Goal: Task Accomplishment & Management: Manage account settings

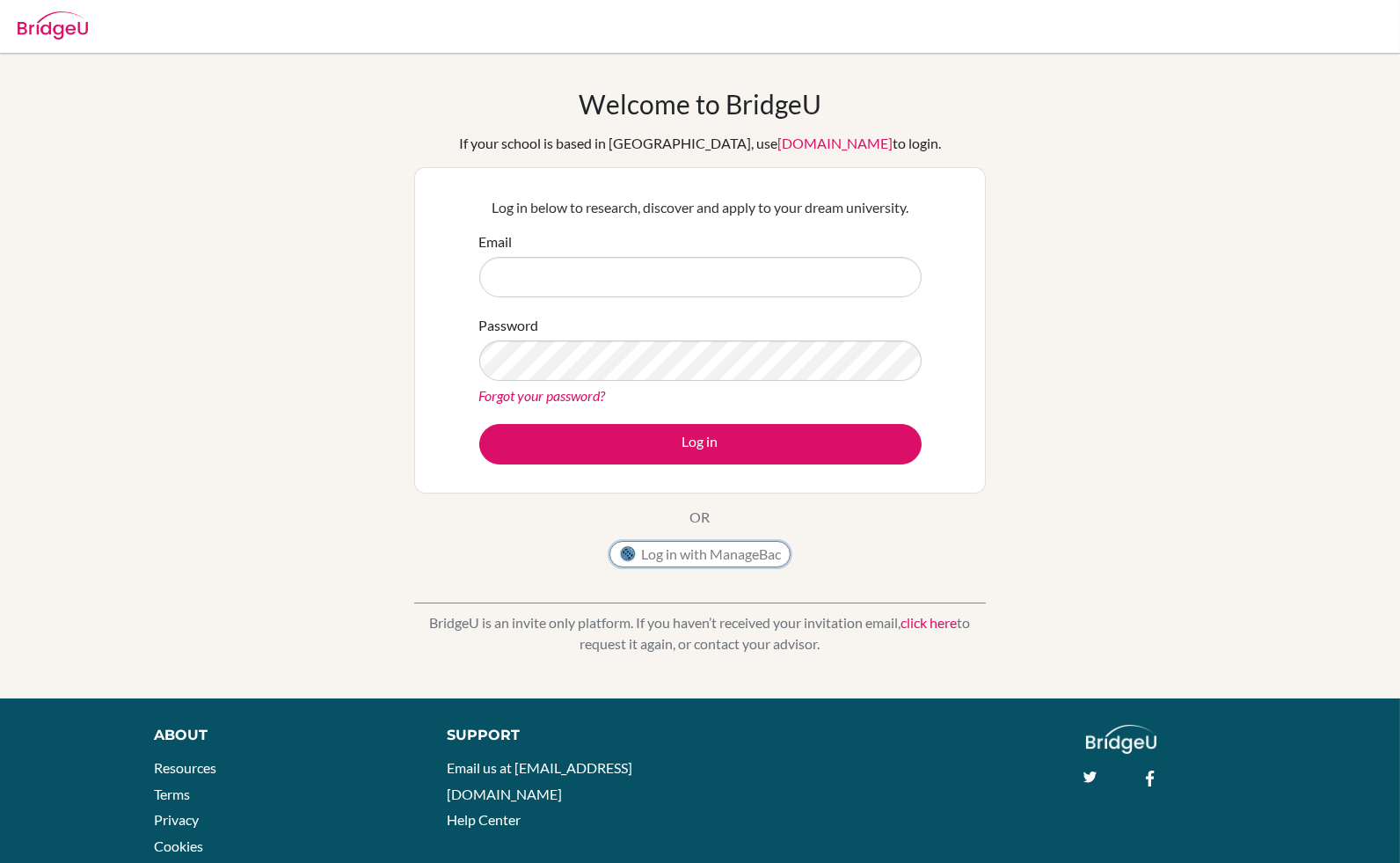
click at [702, 546] on button "Log in with ManageBac" at bounding box center [700, 554] width 181 height 27
click at [542, 273] on input "Email" at bounding box center [700, 277] width 442 height 40
type input "[EMAIL_ADDRESS][DOMAIN_NAME]"
click at [283, 193] on div "Welcome to BridgeU If your school is based in China, use app.bridge-u.com.cn to…" at bounding box center [700, 375] width 1400 height 576
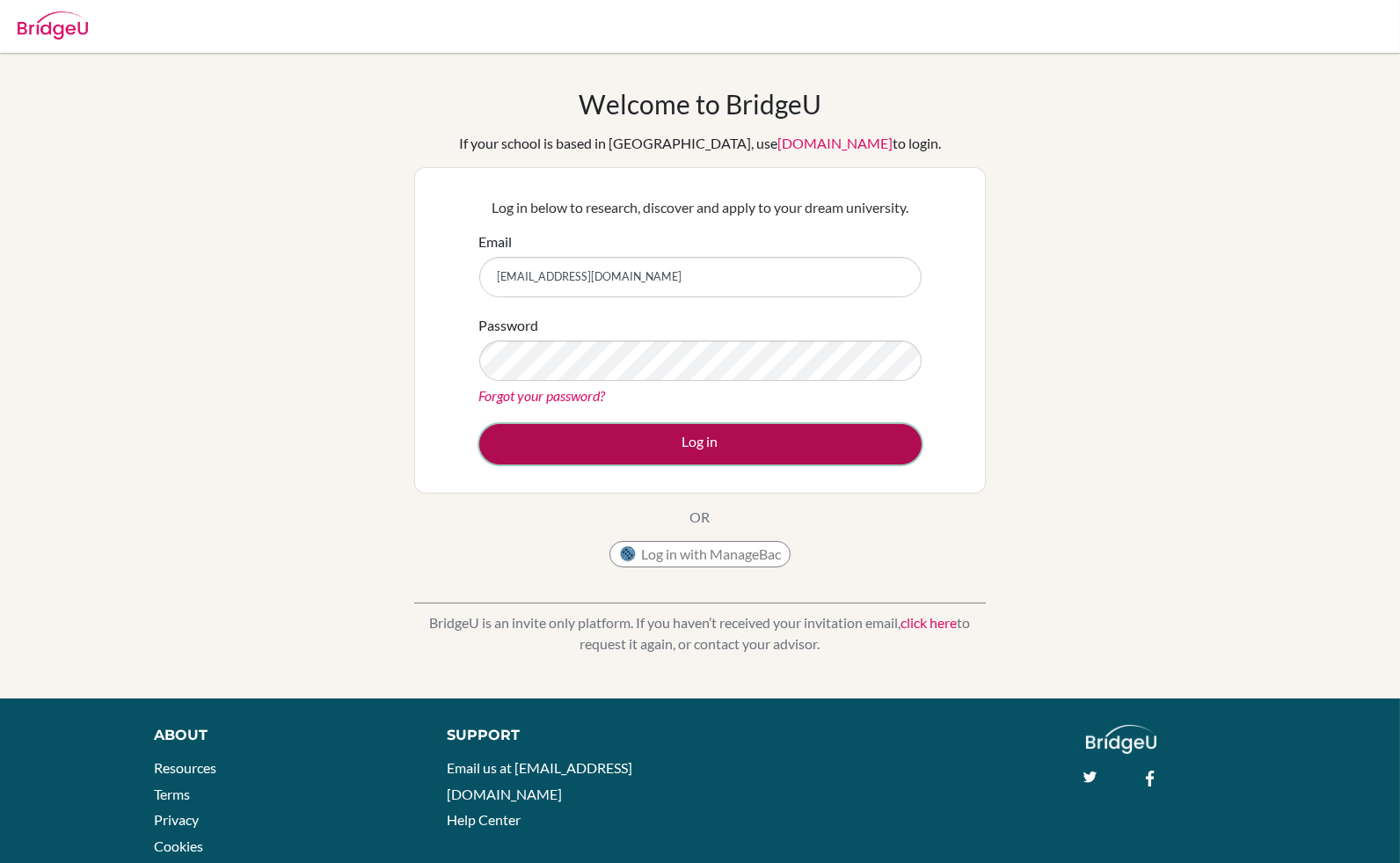
click at [689, 454] on button "Log in" at bounding box center [700, 444] width 442 height 40
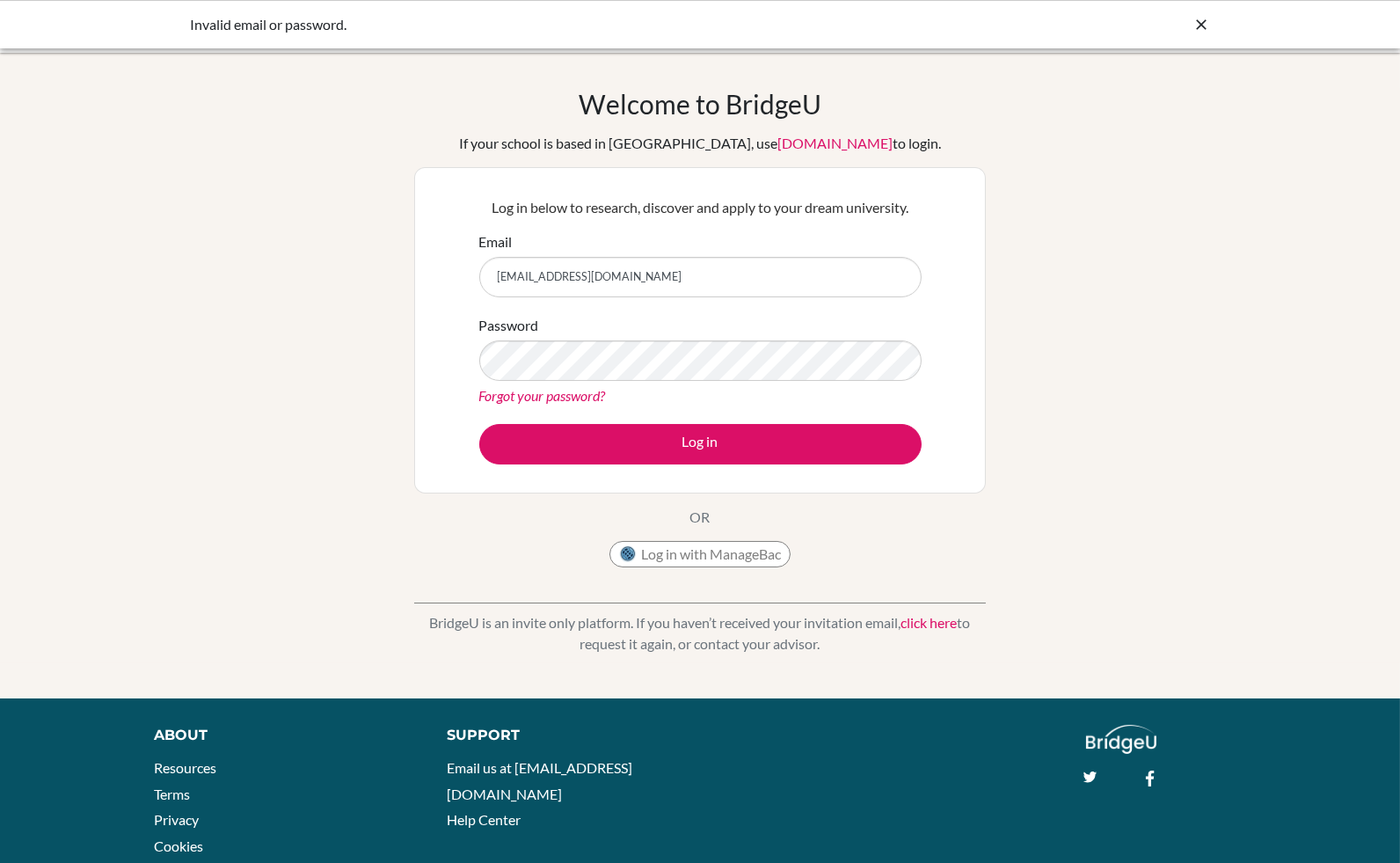
click at [562, 394] on link "Forgot your password?" at bounding box center [543, 396] width 127 height 17
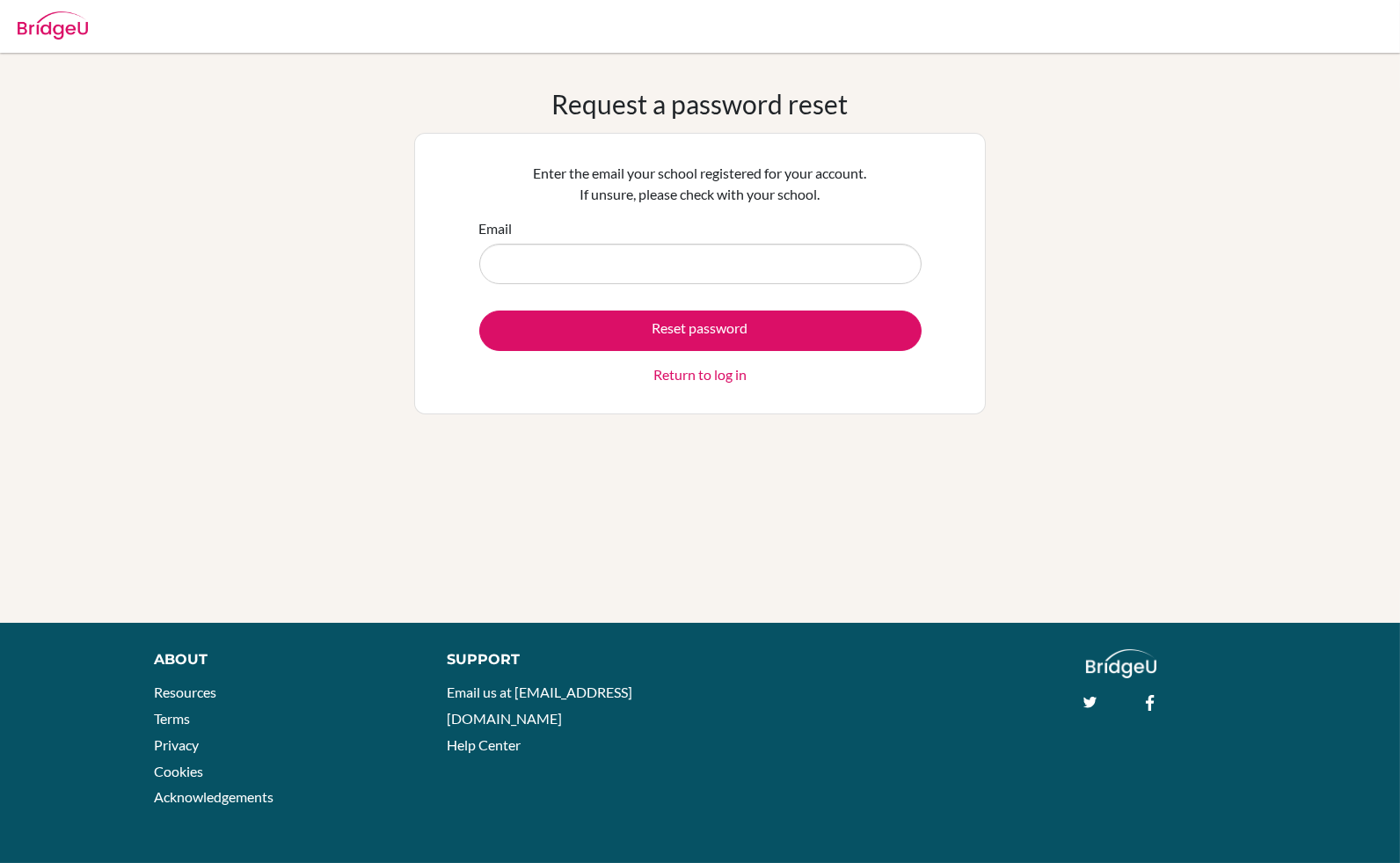
click at [700, 370] on link "Return to log in" at bounding box center [700, 375] width 94 height 21
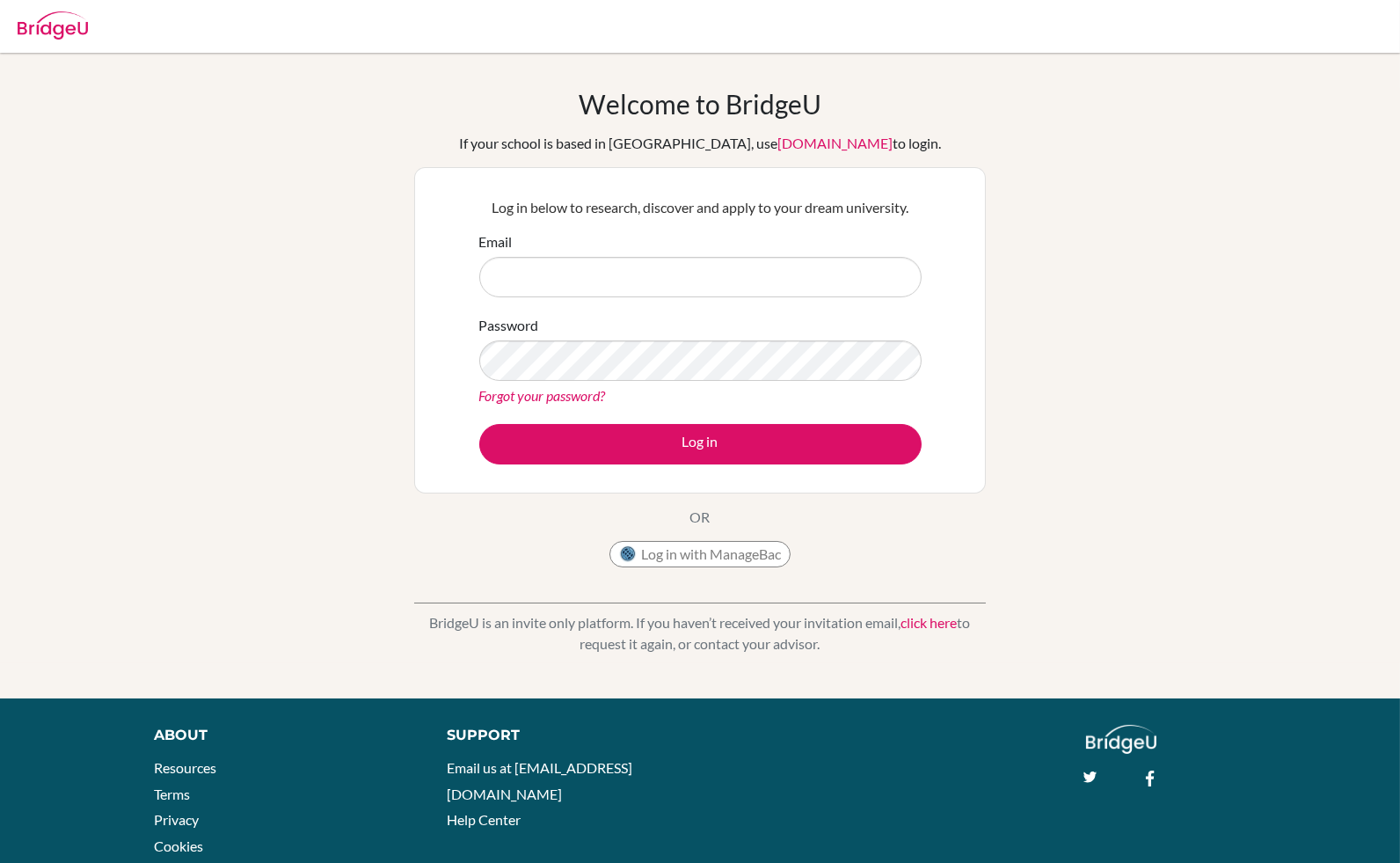
click at [932, 622] on link "click here" at bounding box center [929, 622] width 56 height 17
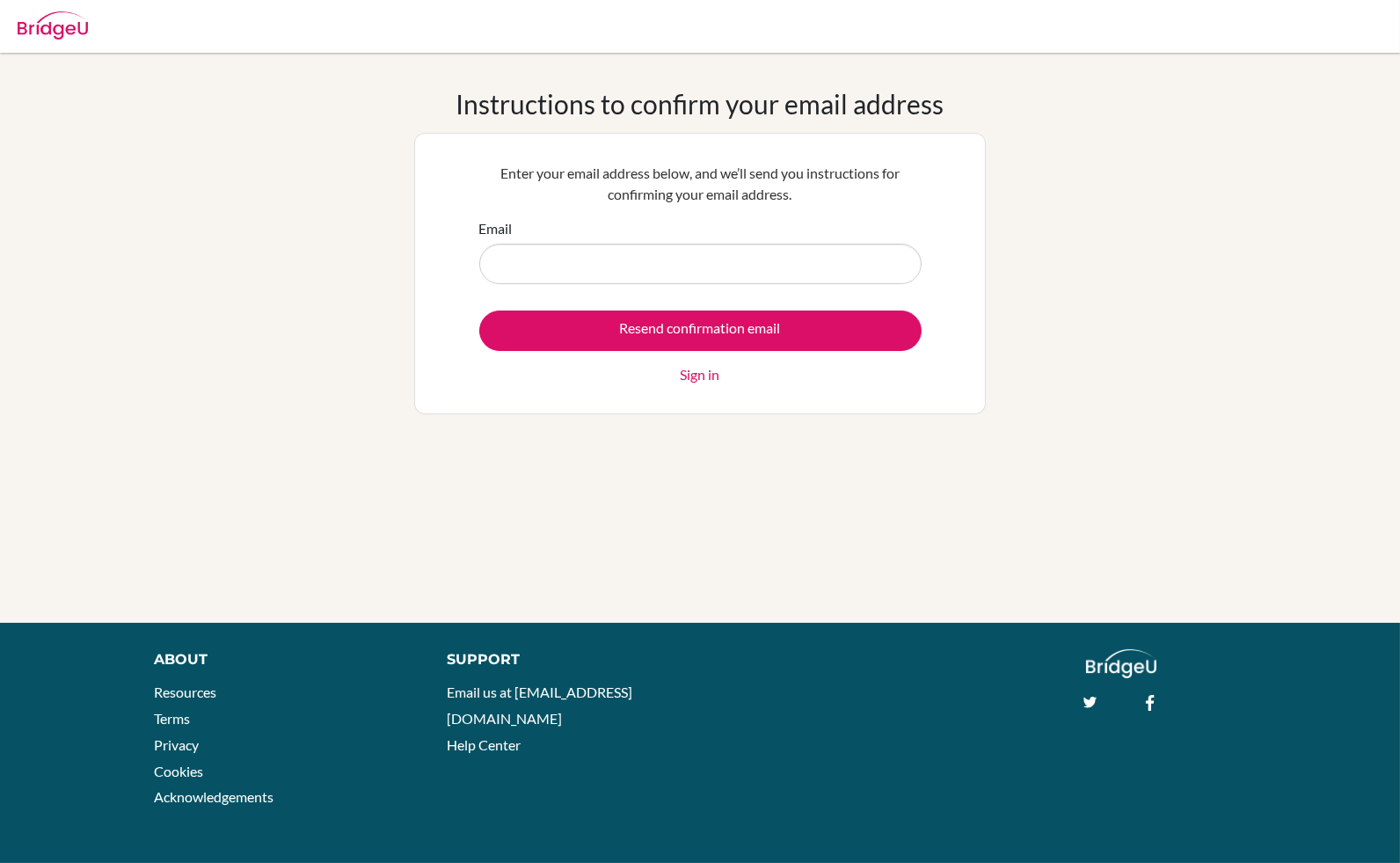
click at [621, 259] on input "Email" at bounding box center [700, 263] width 442 height 40
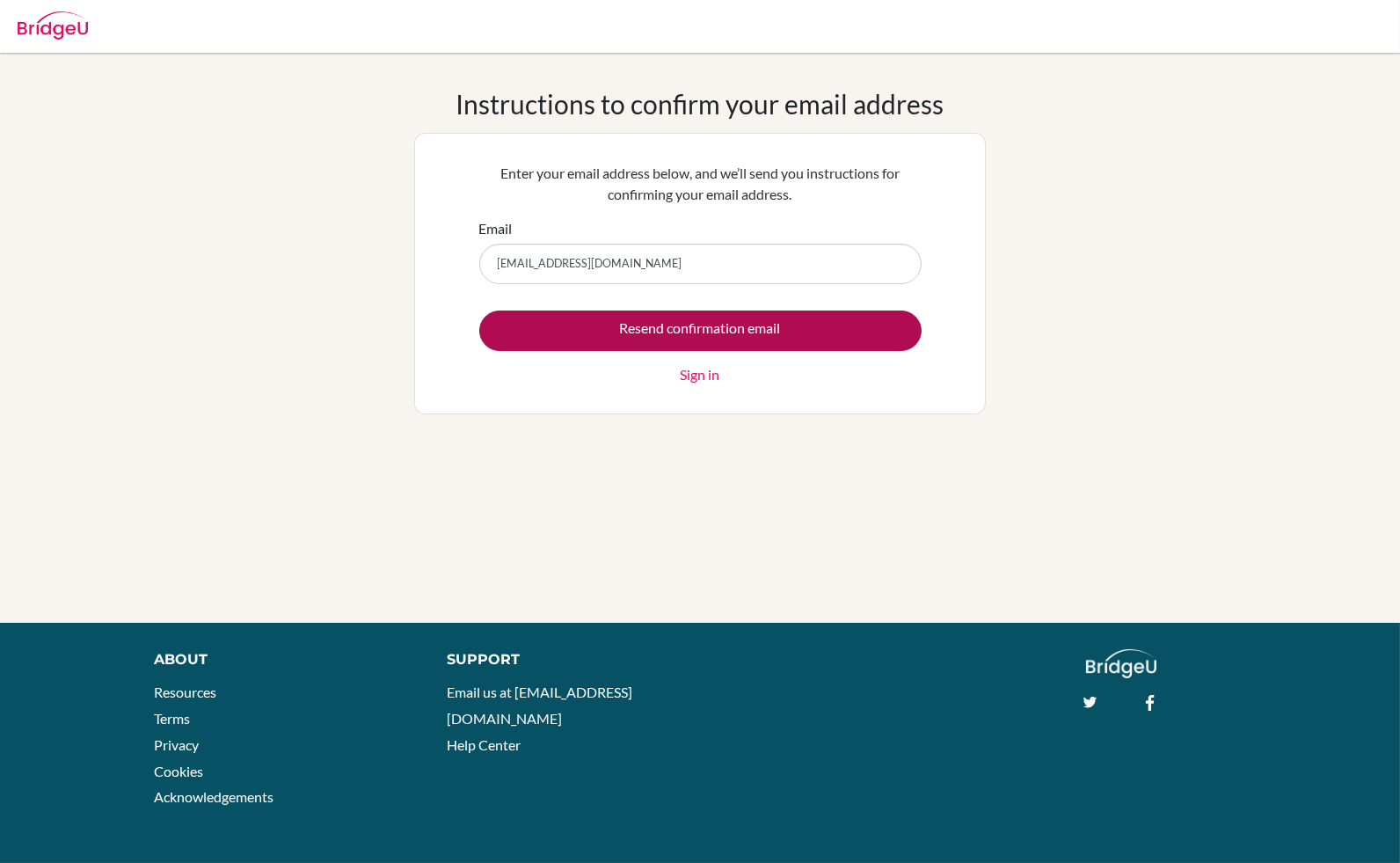
type input "[EMAIL_ADDRESS][DOMAIN_NAME]"
click at [691, 340] on input "Resend confirmation email" at bounding box center [700, 331] width 442 height 40
